Goal: Transaction & Acquisition: Purchase product/service

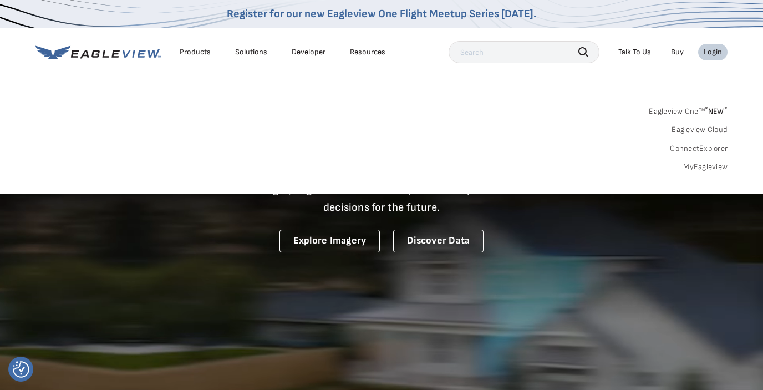
click at [711, 55] on div "Login" at bounding box center [713, 52] width 18 height 10
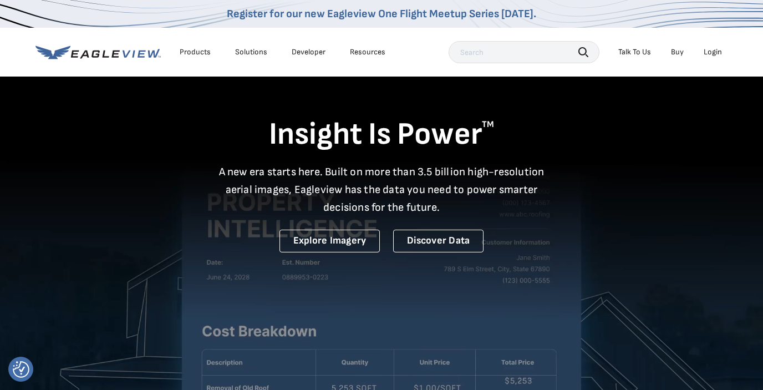
click at [711, 55] on div "Login" at bounding box center [713, 52] width 18 height 10
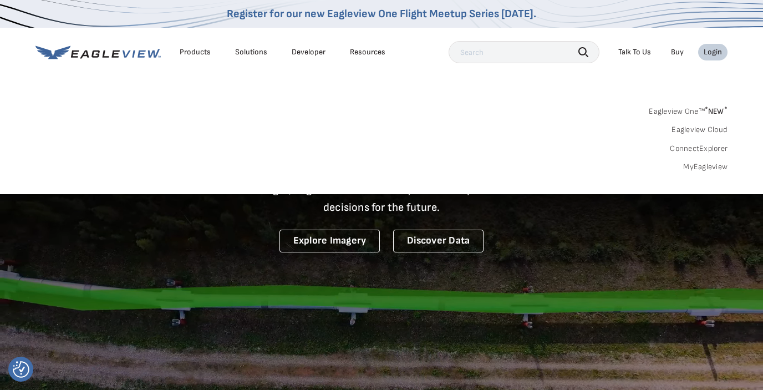
click at [706, 165] on link "MyEagleview" at bounding box center [705, 167] width 44 height 10
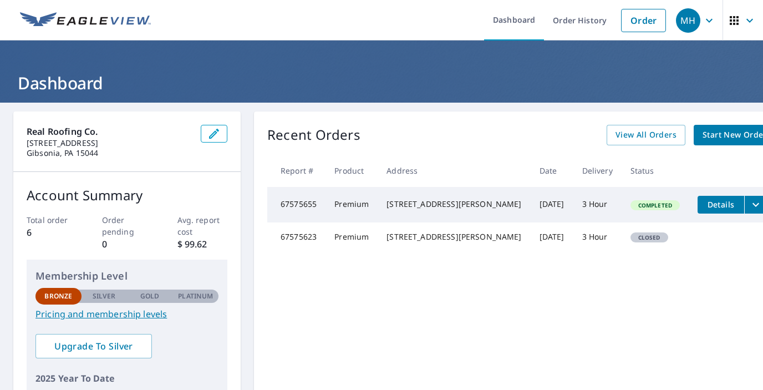
click at [704, 203] on span "Details" at bounding box center [720, 204] width 33 height 11
click at [703, 138] on span "Start New Order" at bounding box center [735, 135] width 64 height 14
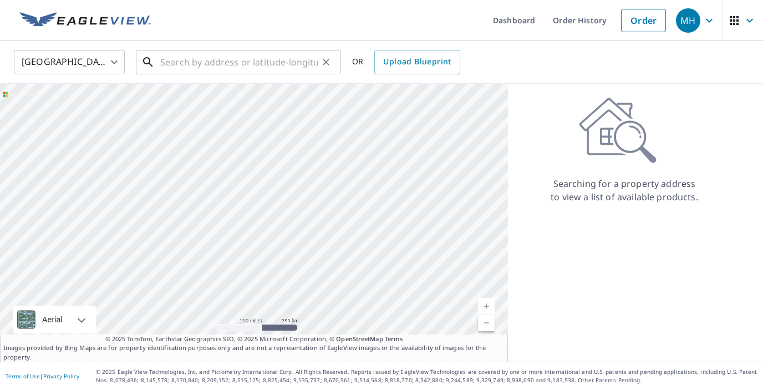
click at [256, 63] on input "text" at bounding box center [239, 62] width 158 height 31
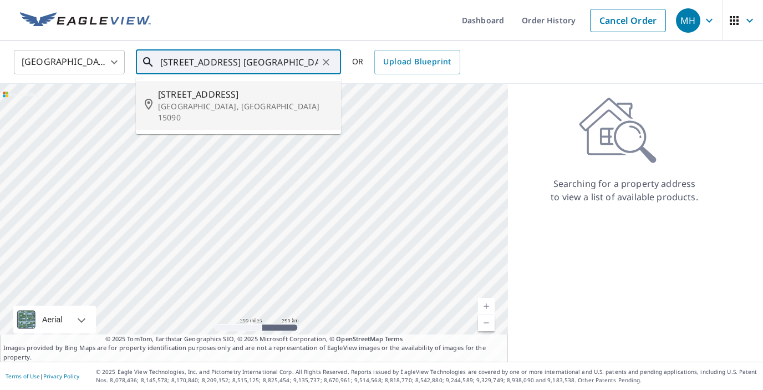
click at [190, 98] on span "150 Lake Dr" at bounding box center [245, 94] width 174 height 13
type input "150 Lake Dr Wexford, PA 15090"
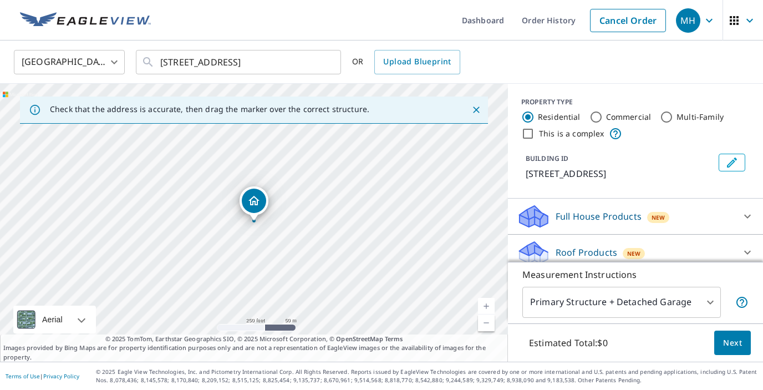
click at [598, 115] on input "Commercial" at bounding box center [595, 116] width 13 height 13
radio input "true"
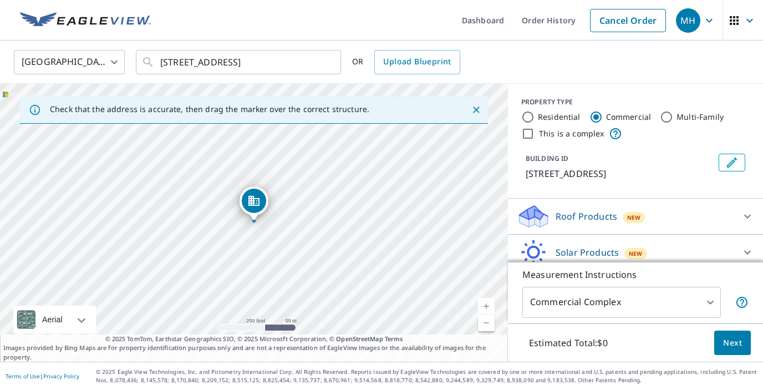
type input "4"
click at [528, 135] on input "This is a complex" at bounding box center [527, 133] width 13 height 13
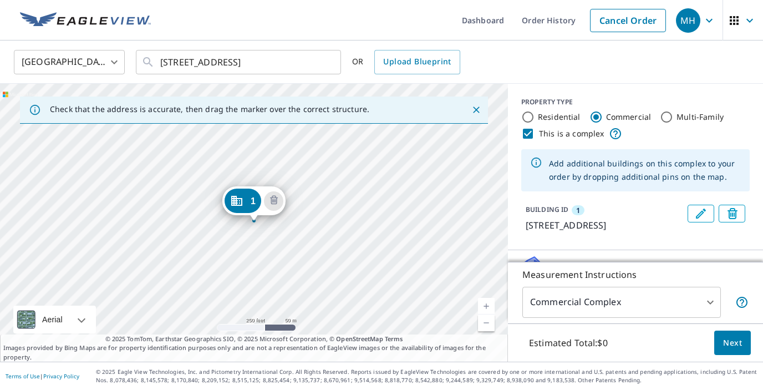
click at [528, 135] on input "This is a complex" at bounding box center [527, 133] width 13 height 13
checkbox input "false"
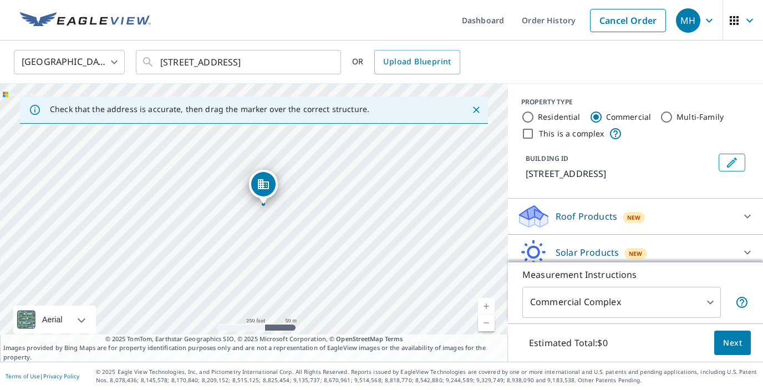
drag, startPoint x: 261, startPoint y: 234, endPoint x: 270, endPoint y: 222, distance: 15.1
click at [271, 217] on div "150 Lake Dr Wexford, PA 15090" at bounding box center [254, 223] width 508 height 278
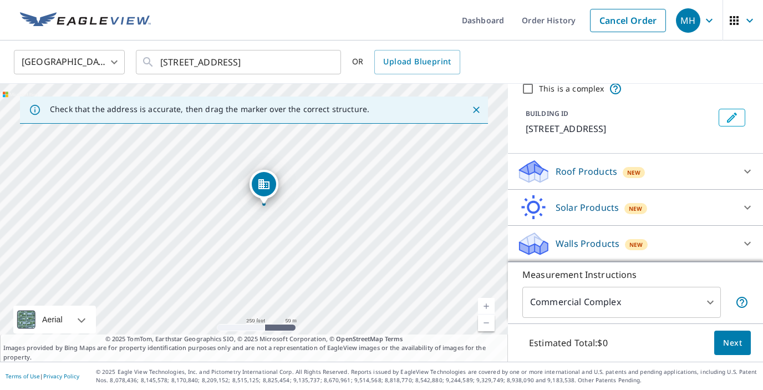
click at [665, 169] on div "Roof Products New" at bounding box center [625, 172] width 217 height 26
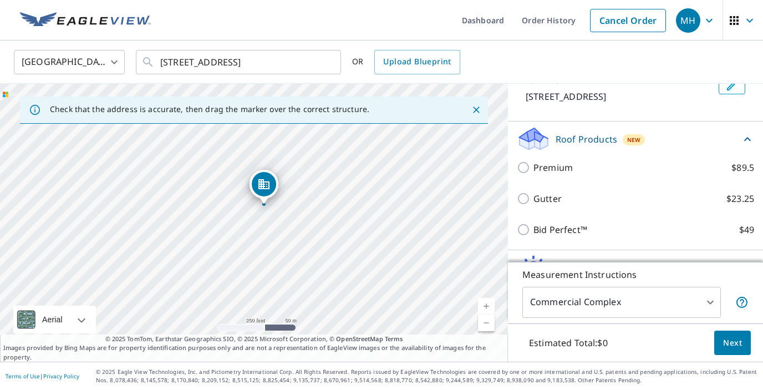
scroll to position [90, 0]
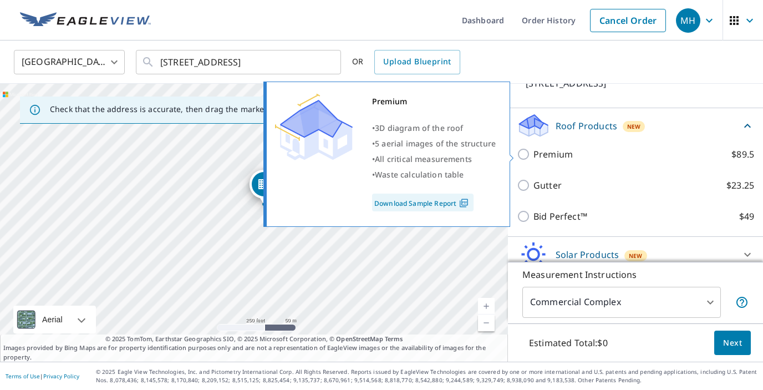
click at [524, 155] on input "Premium $89.5" at bounding box center [525, 154] width 17 height 13
checkbox input "true"
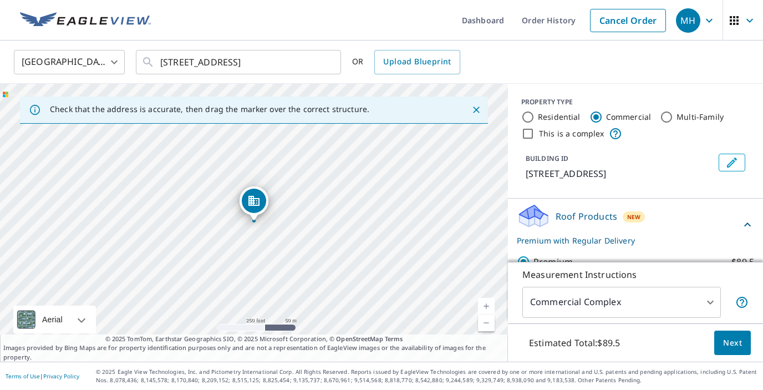
scroll to position [0, 0]
click at [730, 340] on span "Next" at bounding box center [732, 343] width 19 height 14
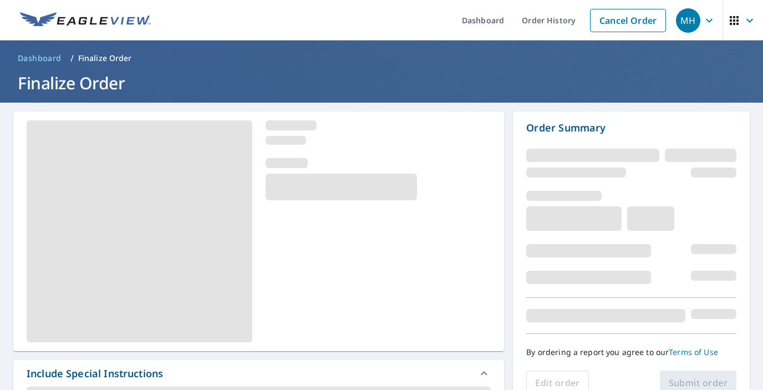
scroll to position [97, 0]
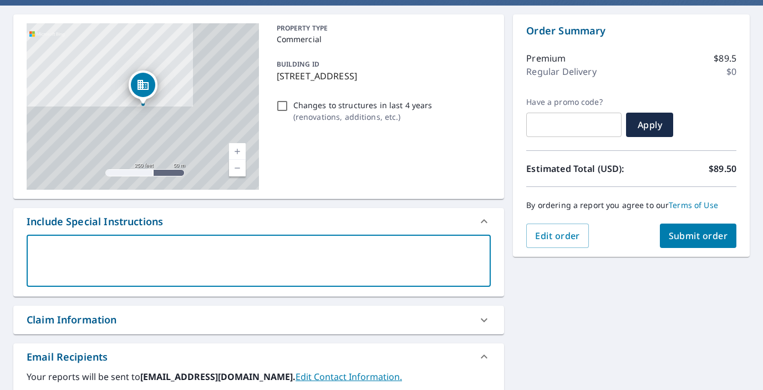
click at [109, 266] on textarea at bounding box center [258, 261] width 449 height 32
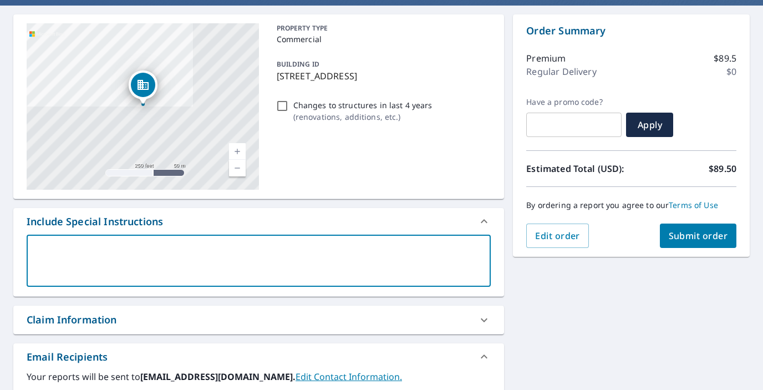
type textarea "I"
type textarea "x"
type textarea "I"
type textarea "x"
type textarea "I n"
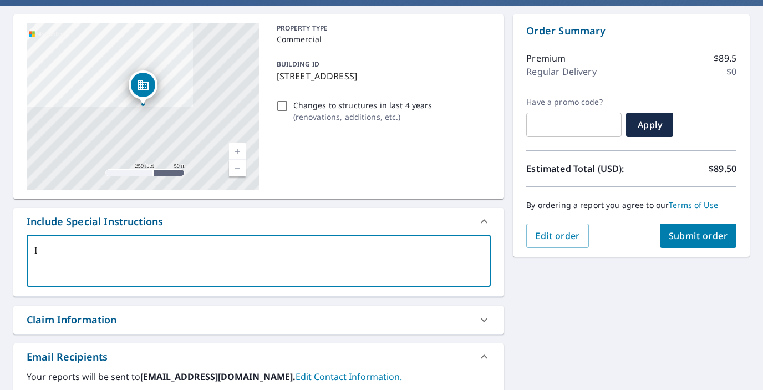
type textarea "x"
type textarea "I ne"
type textarea "x"
type textarea "I nee"
type textarea "x"
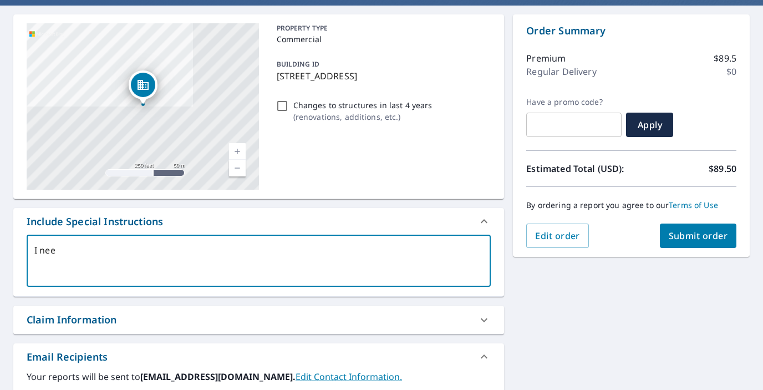
type textarea "I need"
type textarea "x"
type textarea "I need"
type textarea "x"
type textarea "I need t"
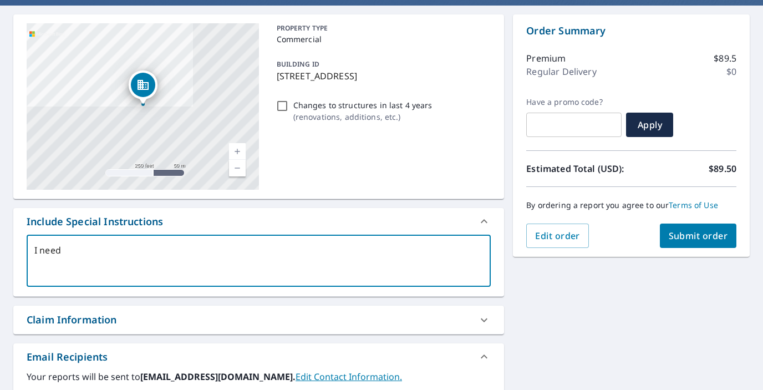
type textarea "x"
type textarea "I need th"
type textarea "x"
type textarea "I need thi"
type textarea "x"
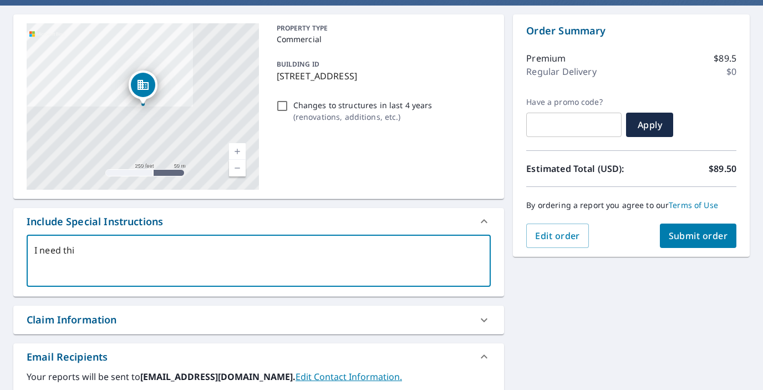
type textarea "I need this"
type textarea "x"
type textarea "I need this"
type textarea "x"
type textarea "I need this e"
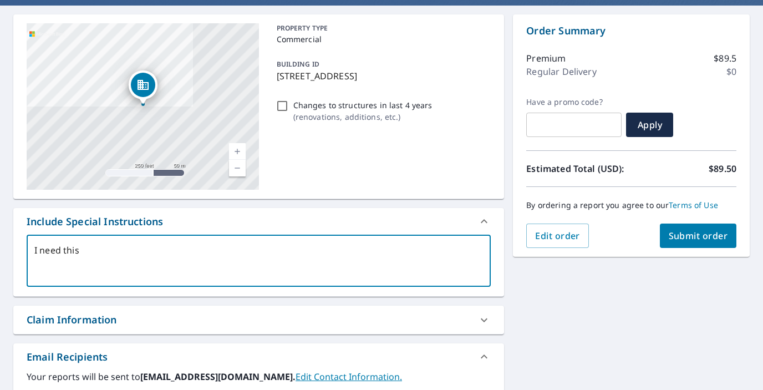
type textarea "x"
type textarea "I need this en"
type textarea "x"
type textarea "I need this ent"
type textarea "x"
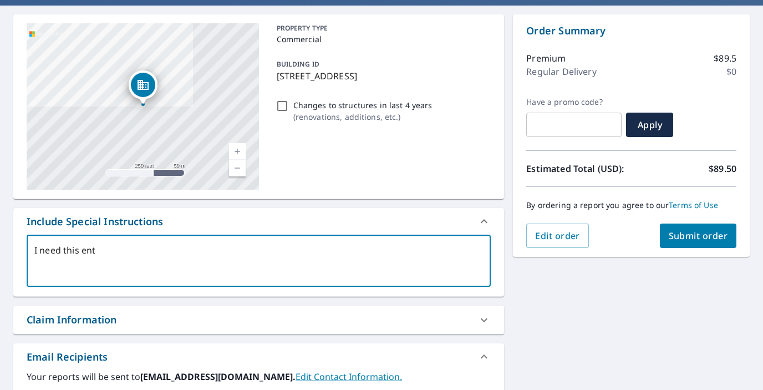
type textarea "I need this enti"
type textarea "x"
type textarea "I need this entir"
type textarea "x"
type textarea "I need this entire"
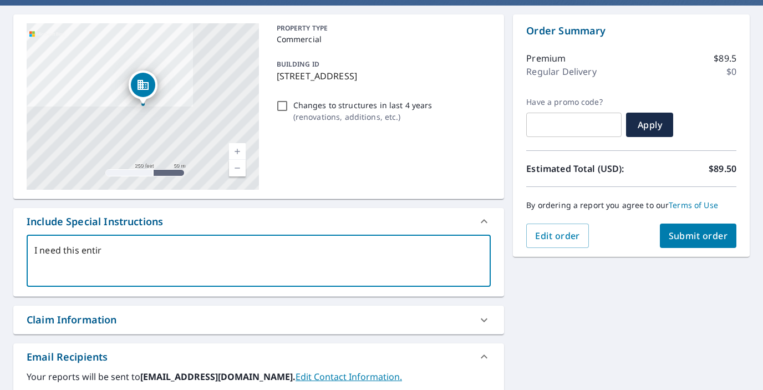
type textarea "x"
type textarea "I need this entire"
type textarea "x"
type textarea "I need this entire b"
type textarea "x"
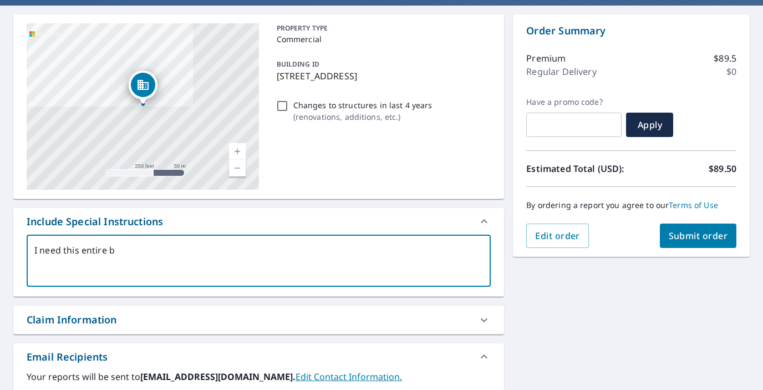
type textarea "I need this entire bu"
type textarea "x"
type textarea "I need this entire bui"
type textarea "x"
type textarea "I need this entire buil"
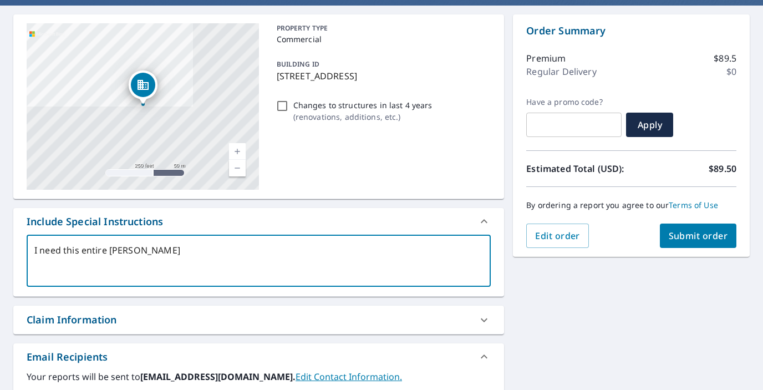
type textarea "x"
type textarea "I need this entire build"
type textarea "x"
type textarea "I need this entire buildi"
type textarea "x"
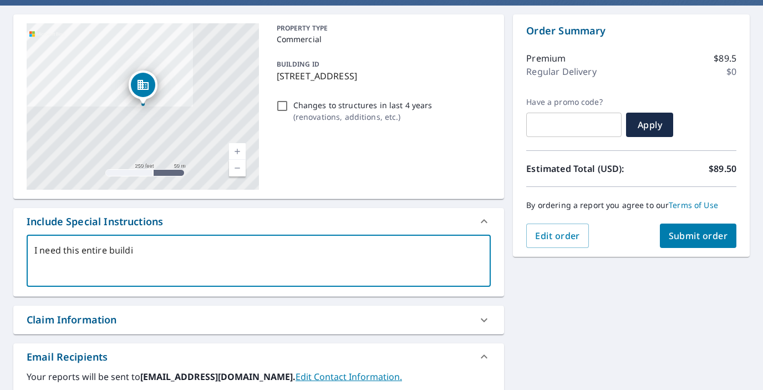
type textarea "I need this entire buildin"
type textarea "x"
type textarea "I need this entire building"
type textarea "x"
type textarea "I need this entire building."
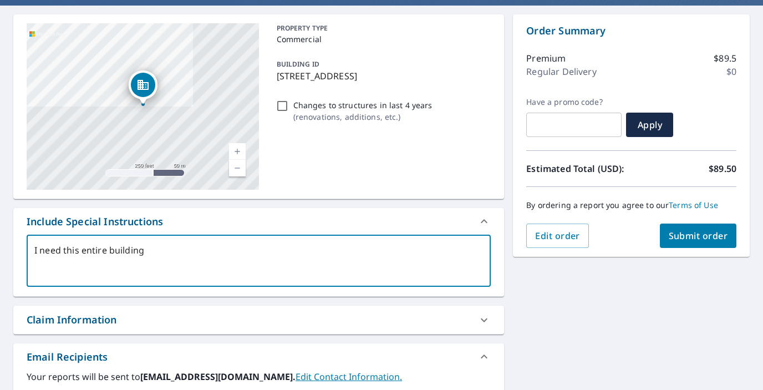
type textarea "x"
type textarea "I need this entire building."
click at [677, 238] on span "Submit order" at bounding box center [698, 236] width 59 height 12
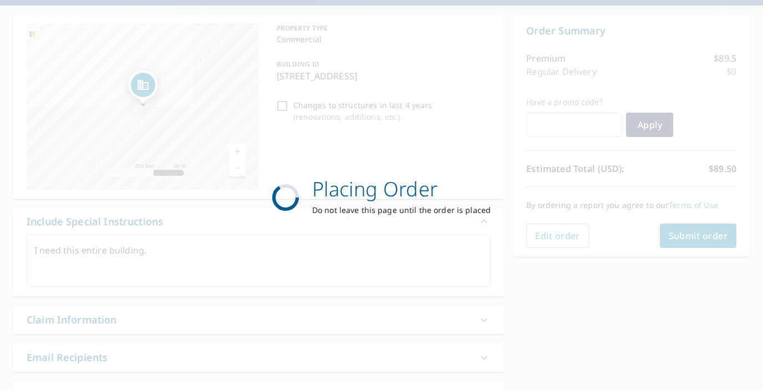
type textarea "x"
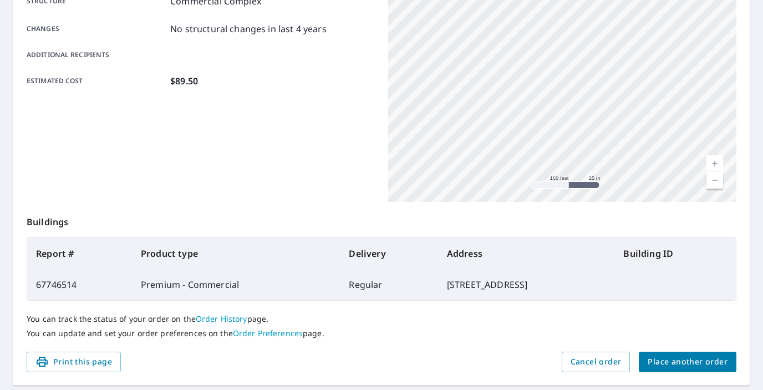
scroll to position [230, 0]
click at [226, 323] on link "Order History" at bounding box center [222, 318] width 52 height 11
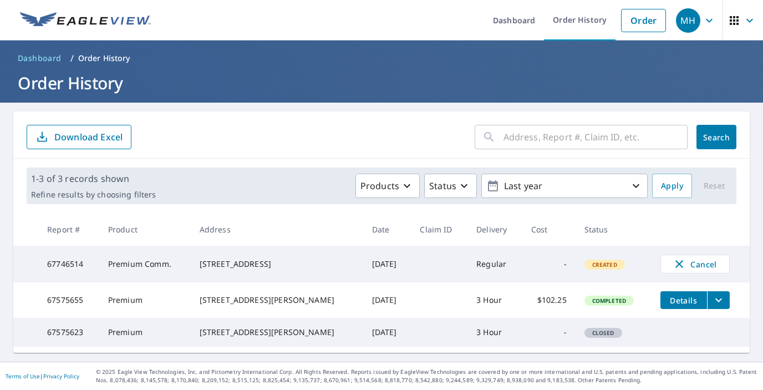
click at [713, 17] on icon "button" at bounding box center [709, 20] width 13 height 13
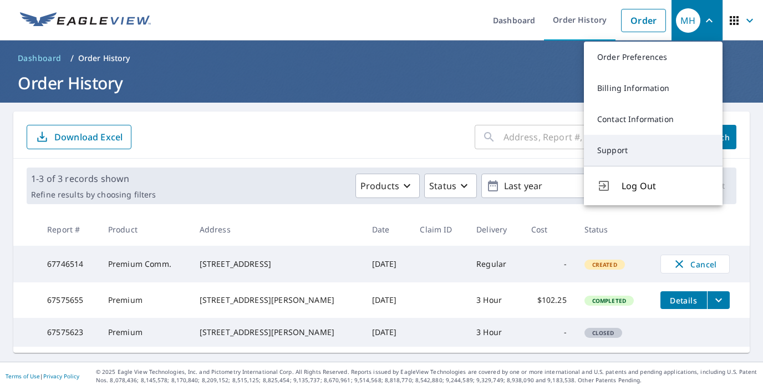
click at [643, 151] on link "Support" at bounding box center [653, 150] width 139 height 31
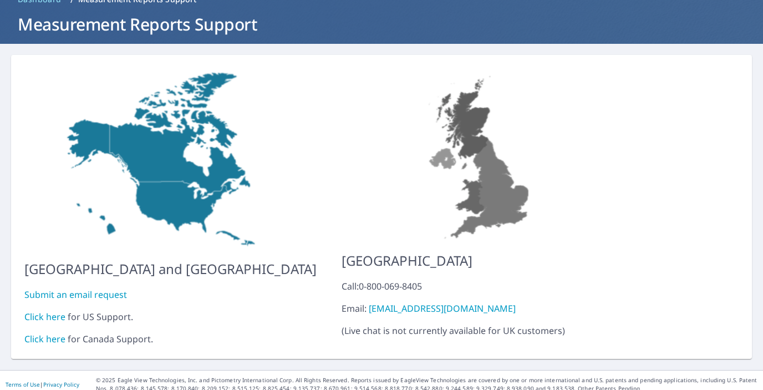
click at [49, 311] on link "Click here" at bounding box center [44, 317] width 41 height 12
